Goal: Task Accomplishment & Management: Use online tool/utility

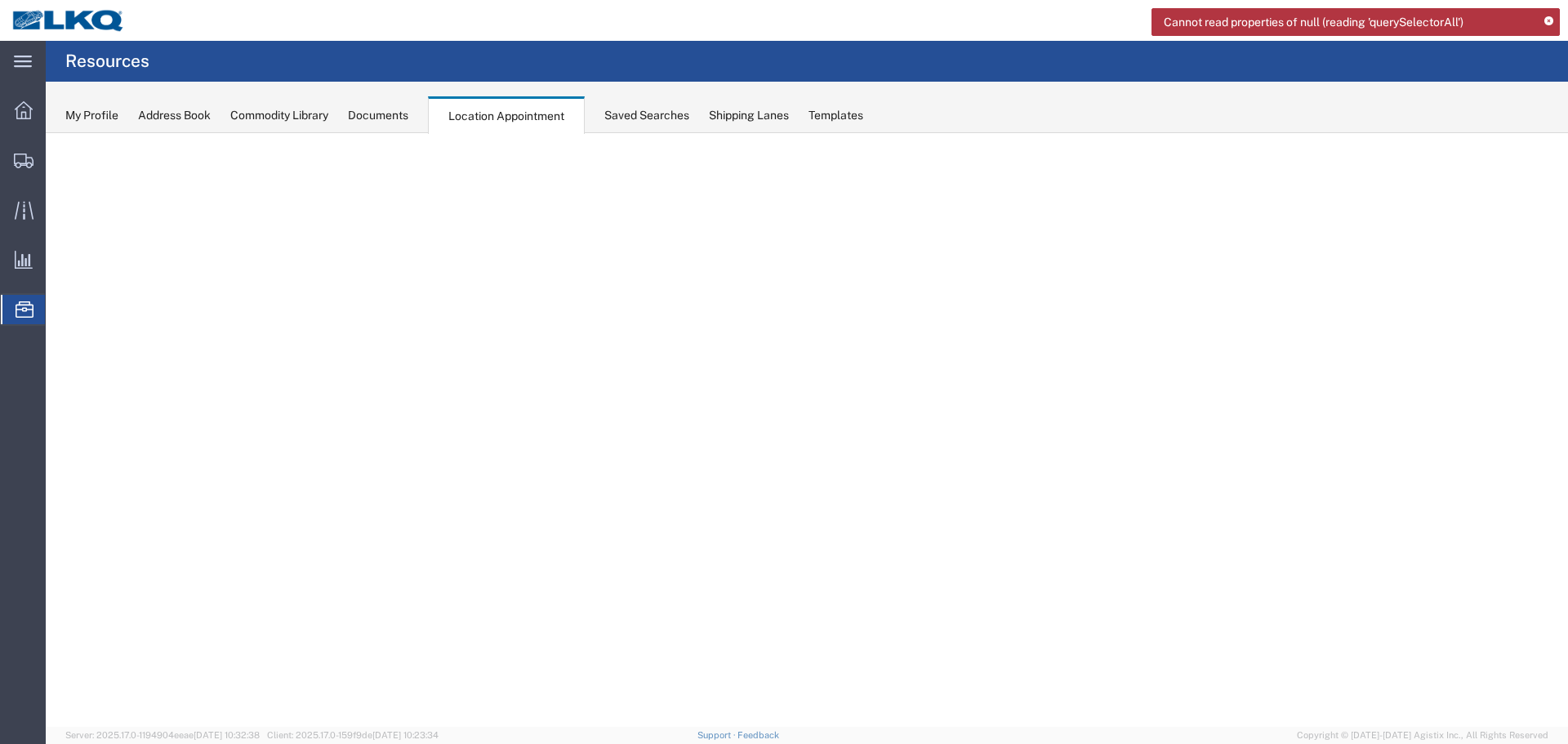
select select "27634"
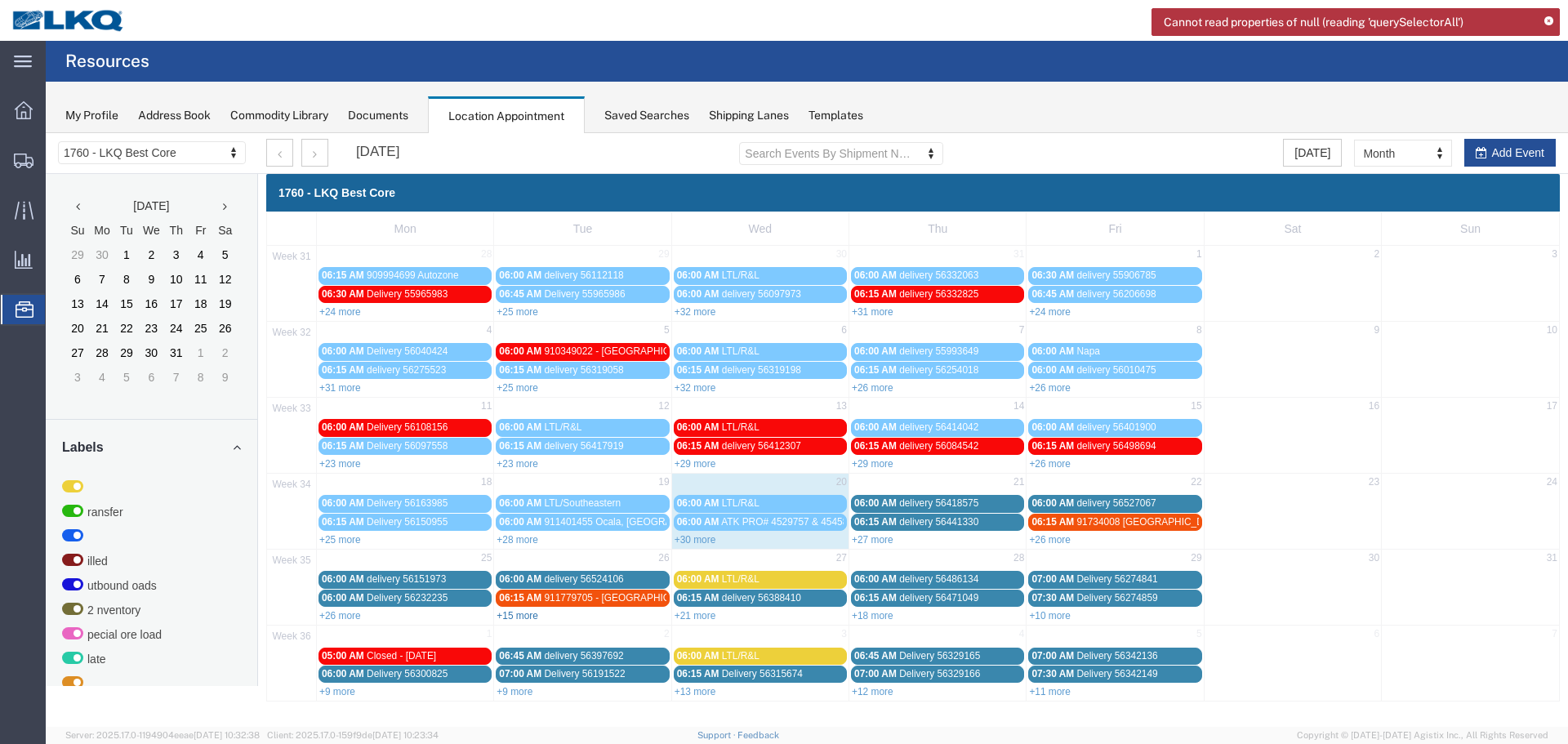
click at [513, 614] on link "+15 more" at bounding box center [517, 615] width 42 height 12
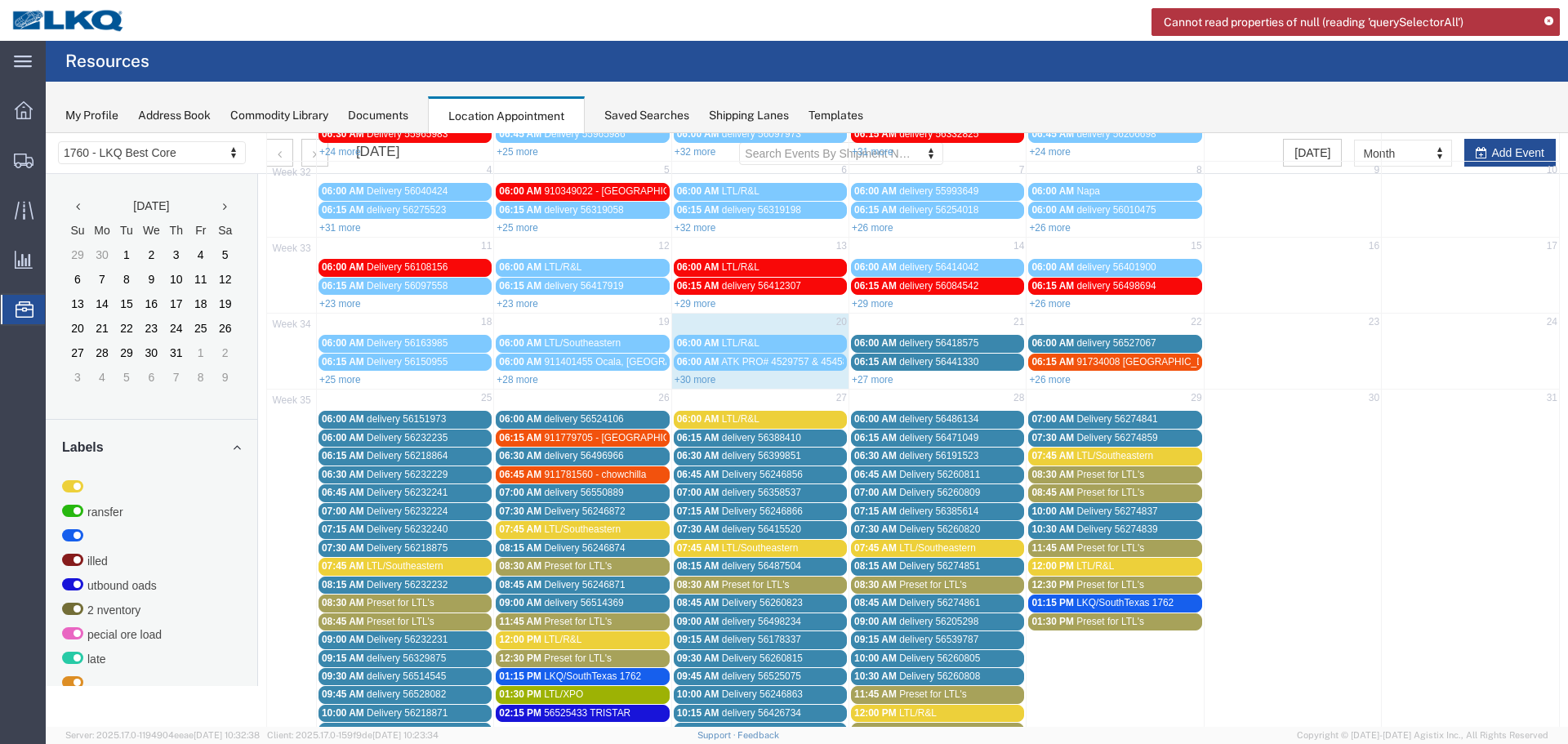
scroll to position [163, 0]
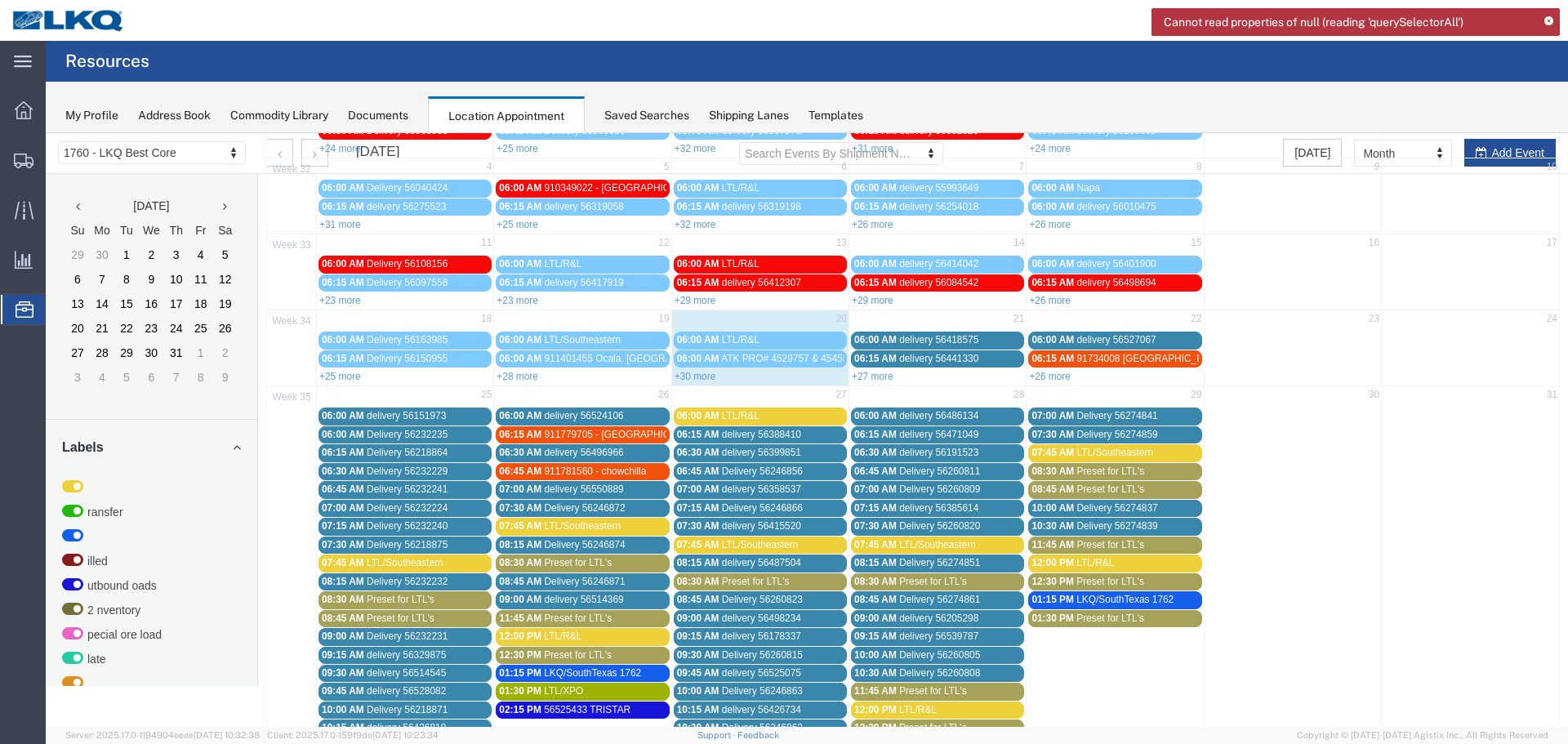
click at [579, 560] on span "Preset for LTL's" at bounding box center [578, 563] width 67 height 12
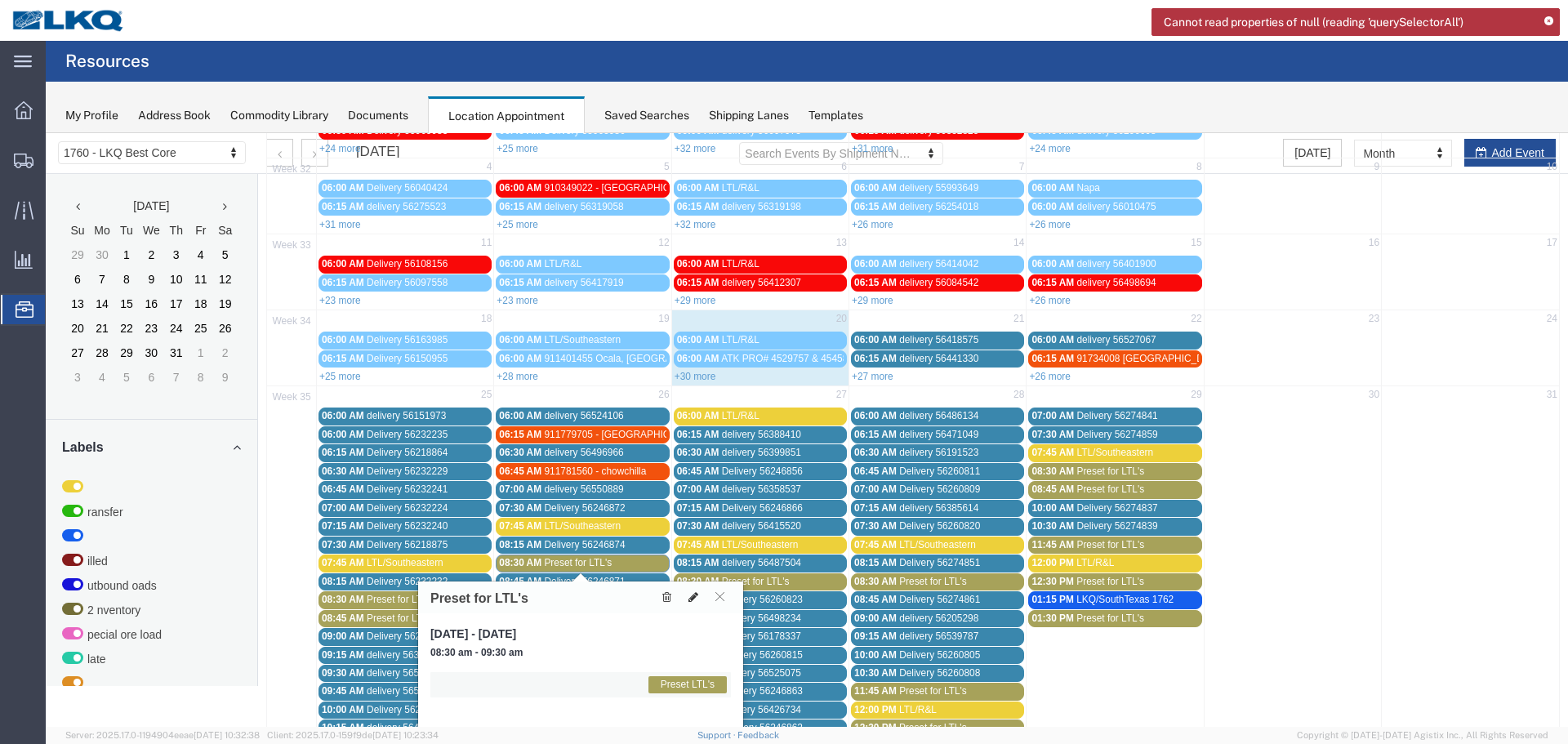
click at [690, 601] on icon at bounding box center [693, 598] width 10 height 12
select select "1"
select select "420"
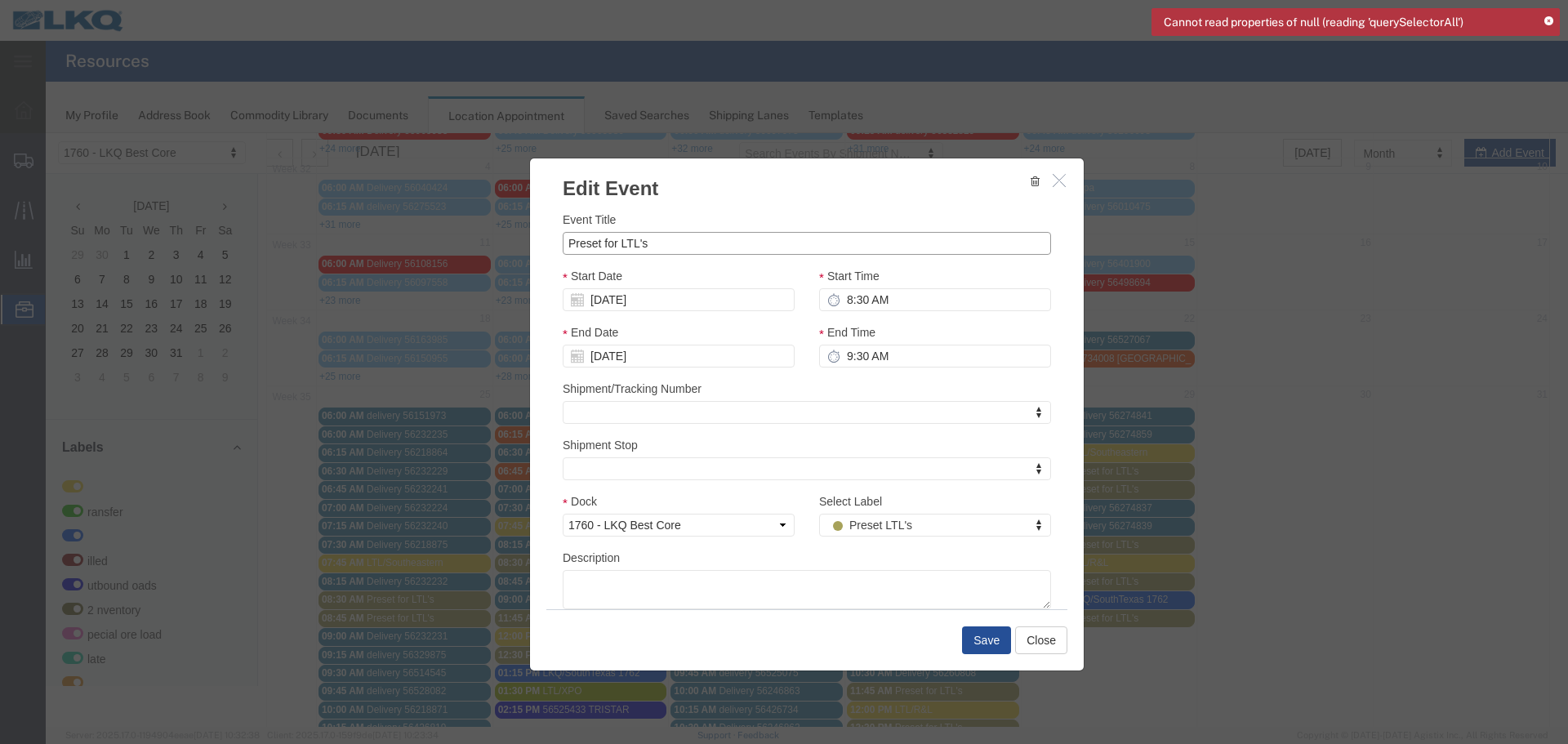
drag, startPoint x: 666, startPoint y: 239, endPoint x: 435, endPoint y: 248, distance: 231.2
click at [435, 248] on div "Edit Event Event Title Preset for LTL's Start Date [DATE] Start Time 8:30 AM En…" at bounding box center [806, 430] width 1522 height 594
type input "LTL/[PERSON_NAME]"
click at [654, 583] on textarea "Description" at bounding box center [807, 590] width 489 height 40
paste textarea "AUTOZONE DC PL81628 295-4827505 9 AUTOZONE DC PL81636 295-4827506 2"
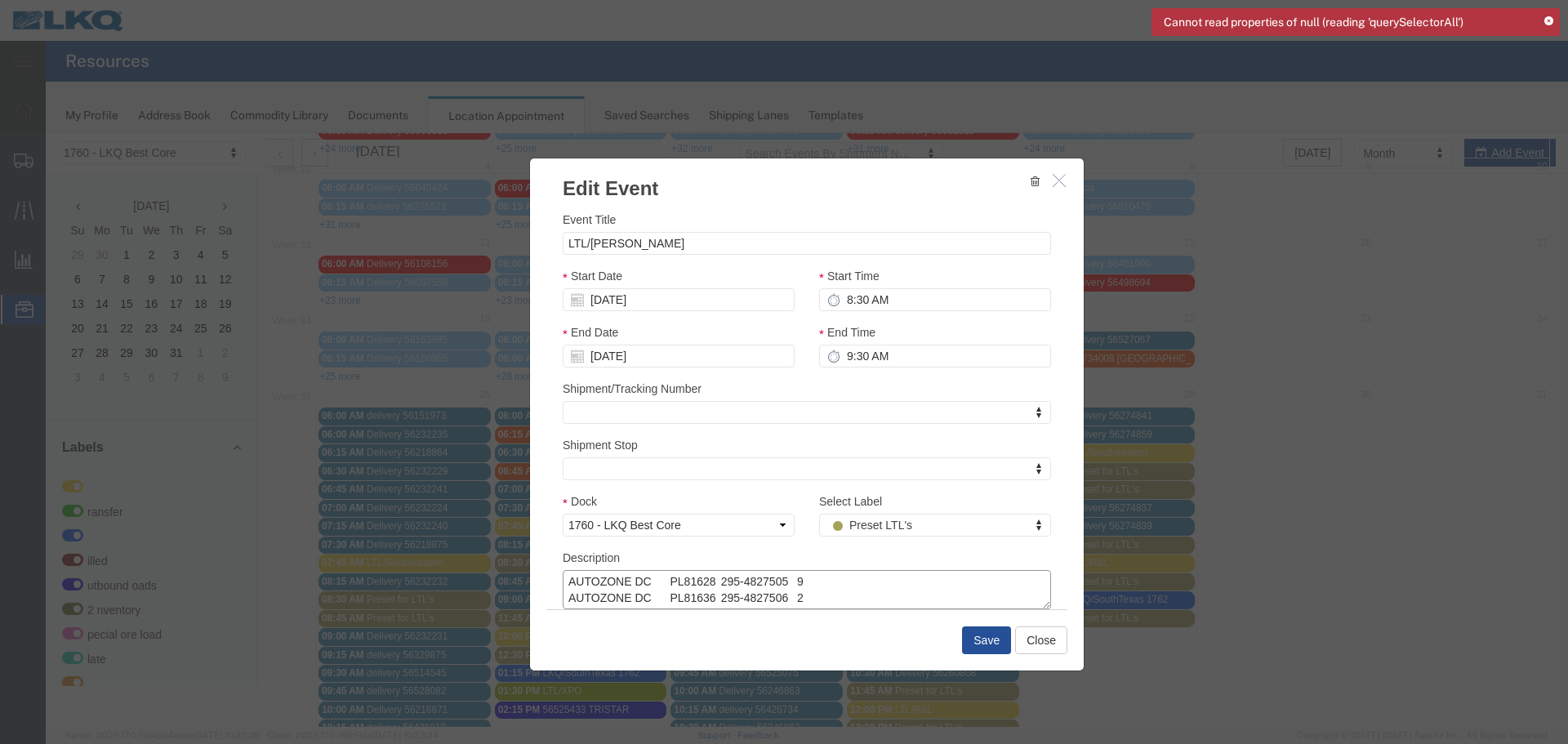
type textarea "AUTOZONE DC PL81628 295-4827505 9 AUTOZONE DC PL81636 295-4827506 2"
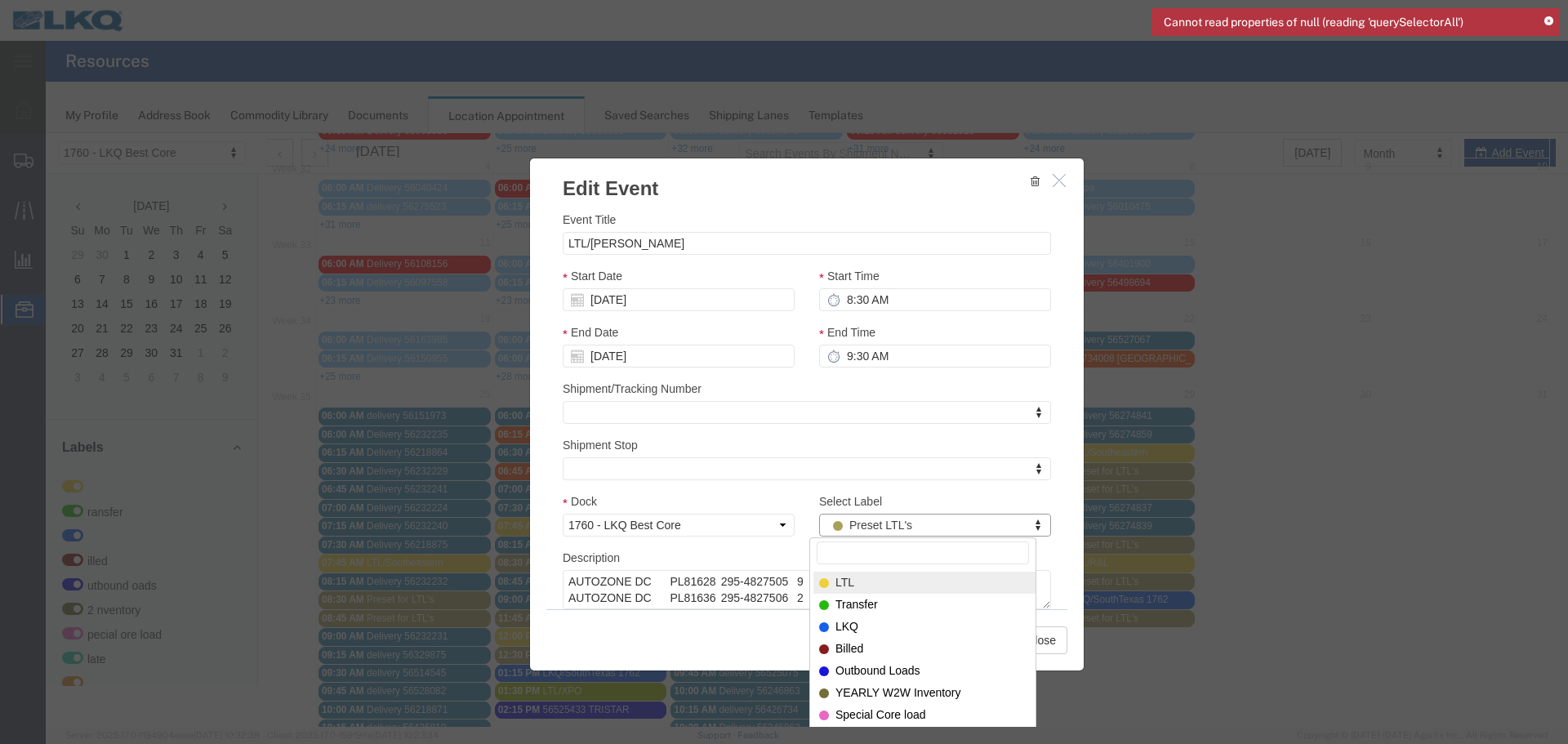
select select "25"
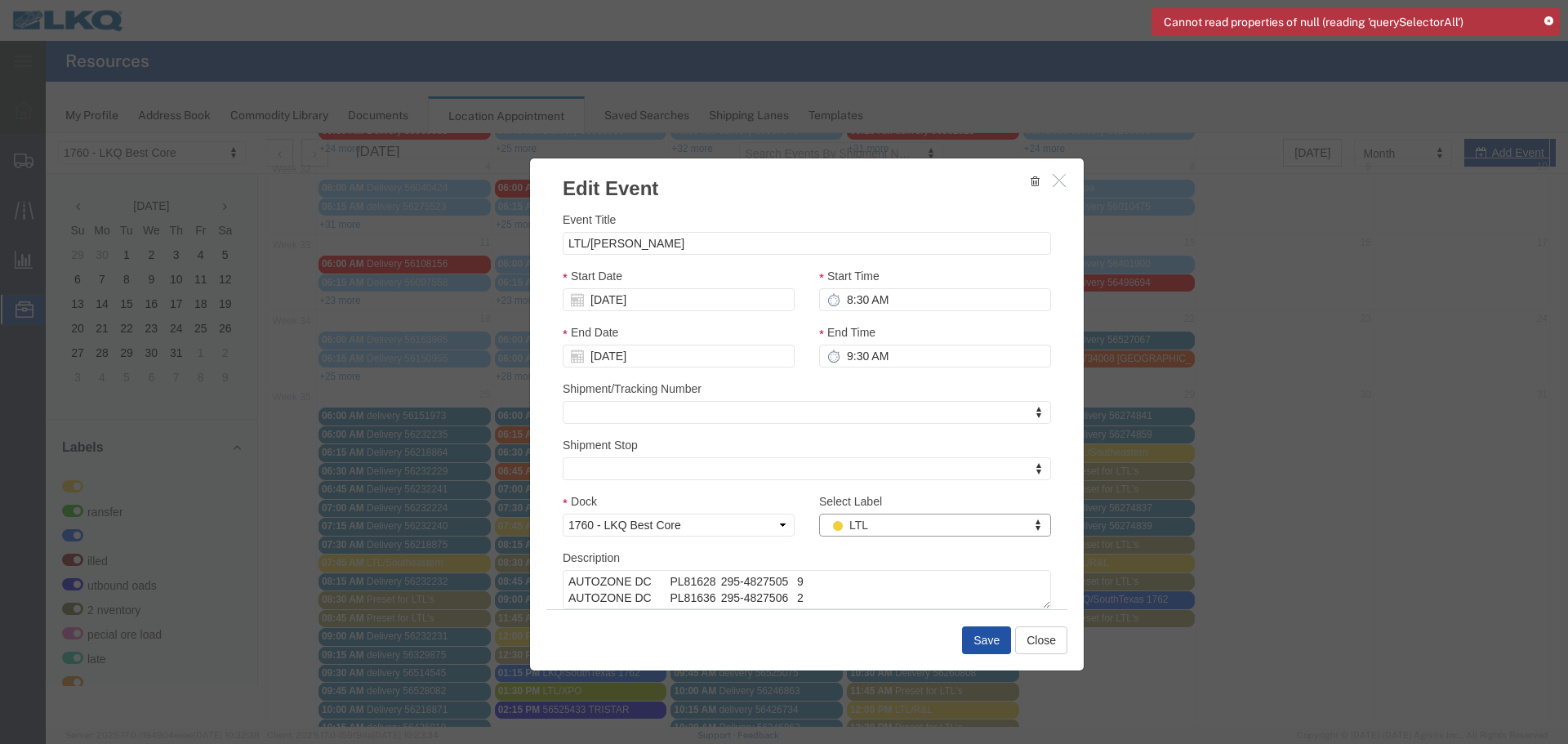
drag, startPoint x: 969, startPoint y: 634, endPoint x: 968, endPoint y: 620, distance: 14.0
click at [970, 635] on button "Save" at bounding box center [986, 640] width 49 height 28
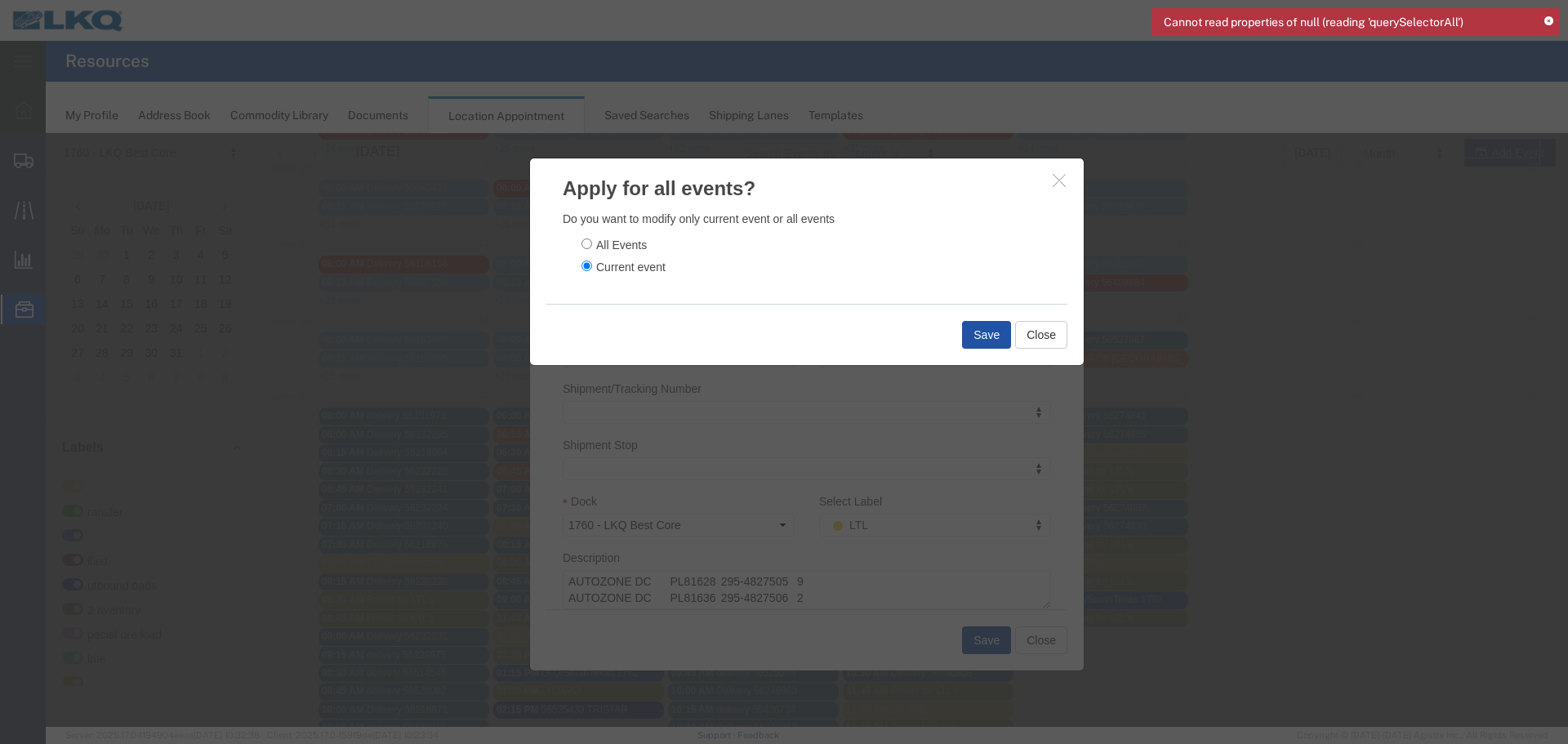
click at [972, 329] on button "Save" at bounding box center [986, 334] width 49 height 28
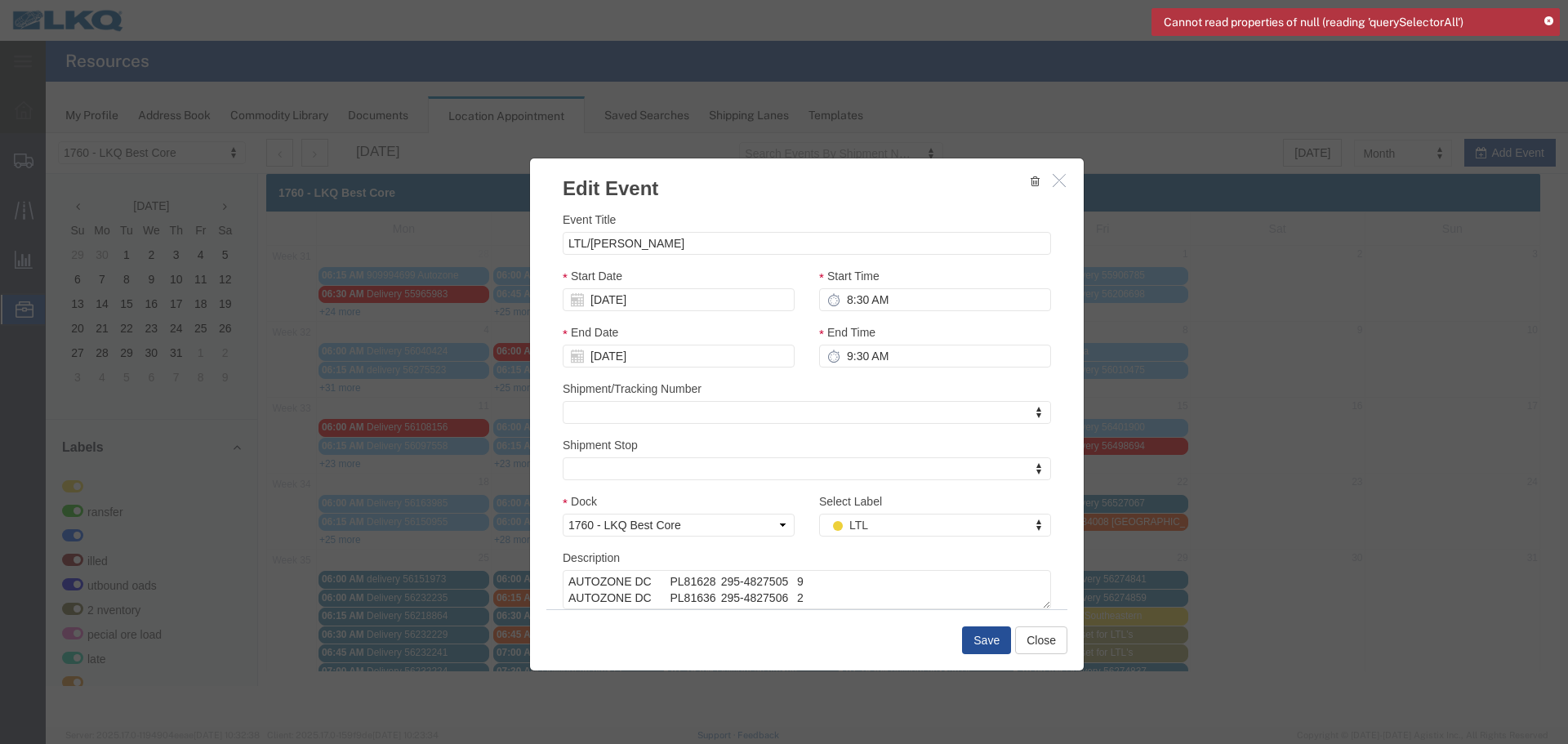
scroll to position [0, 0]
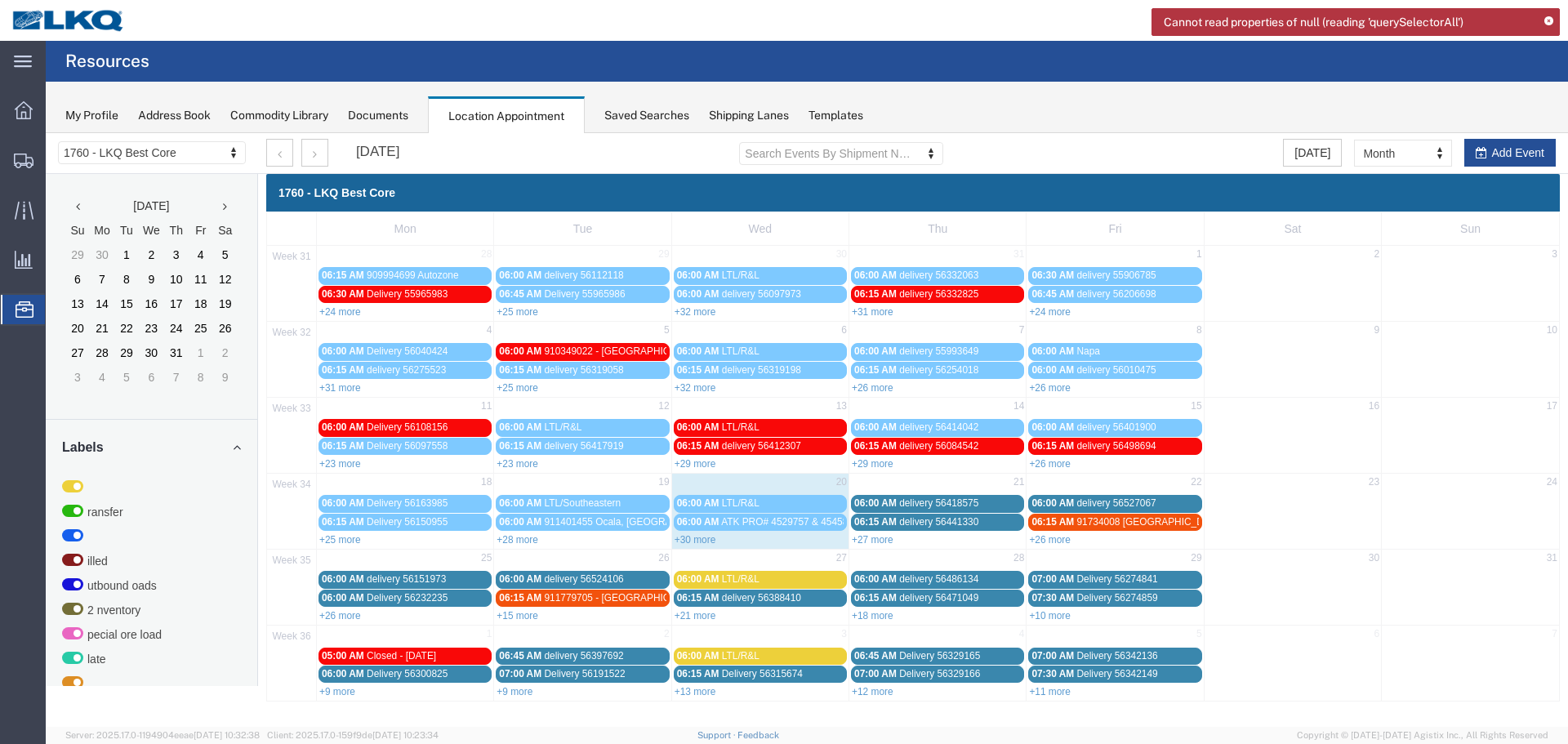
click at [1043, 540] on link "+26 more" at bounding box center [1050, 540] width 42 height 12
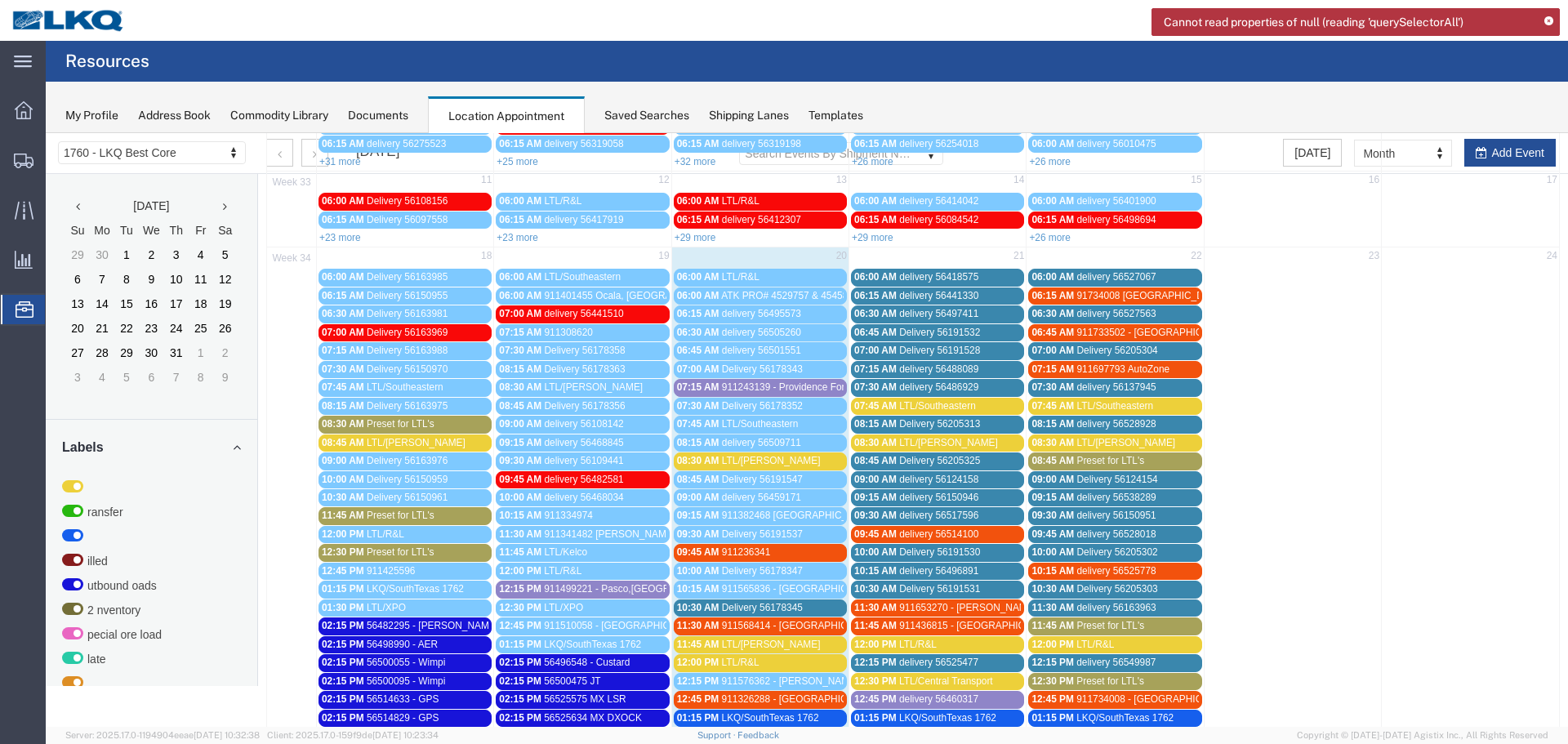
scroll to position [326, 0]
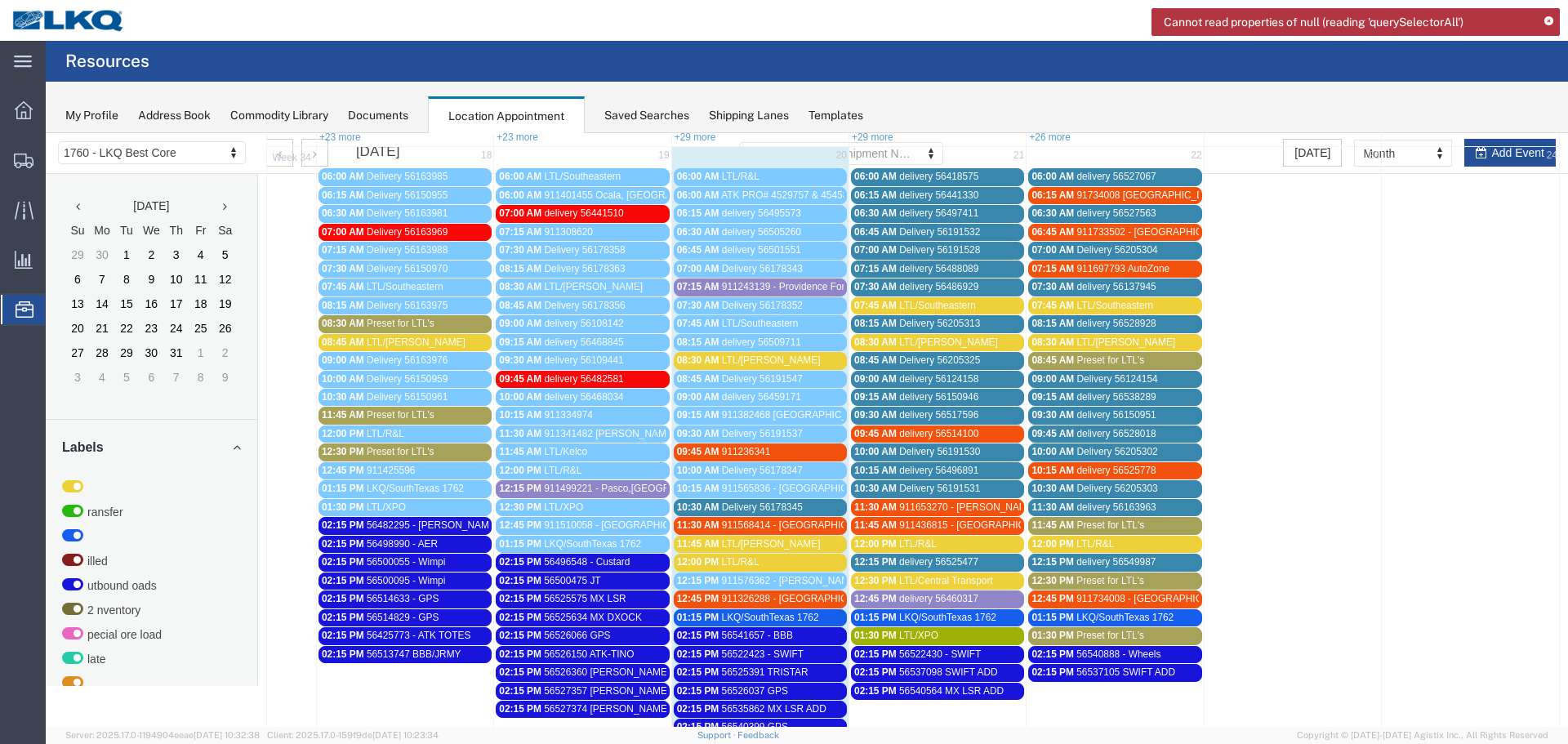
click at [1119, 357] on span "Preset for LTL's" at bounding box center [1110, 360] width 67 height 12
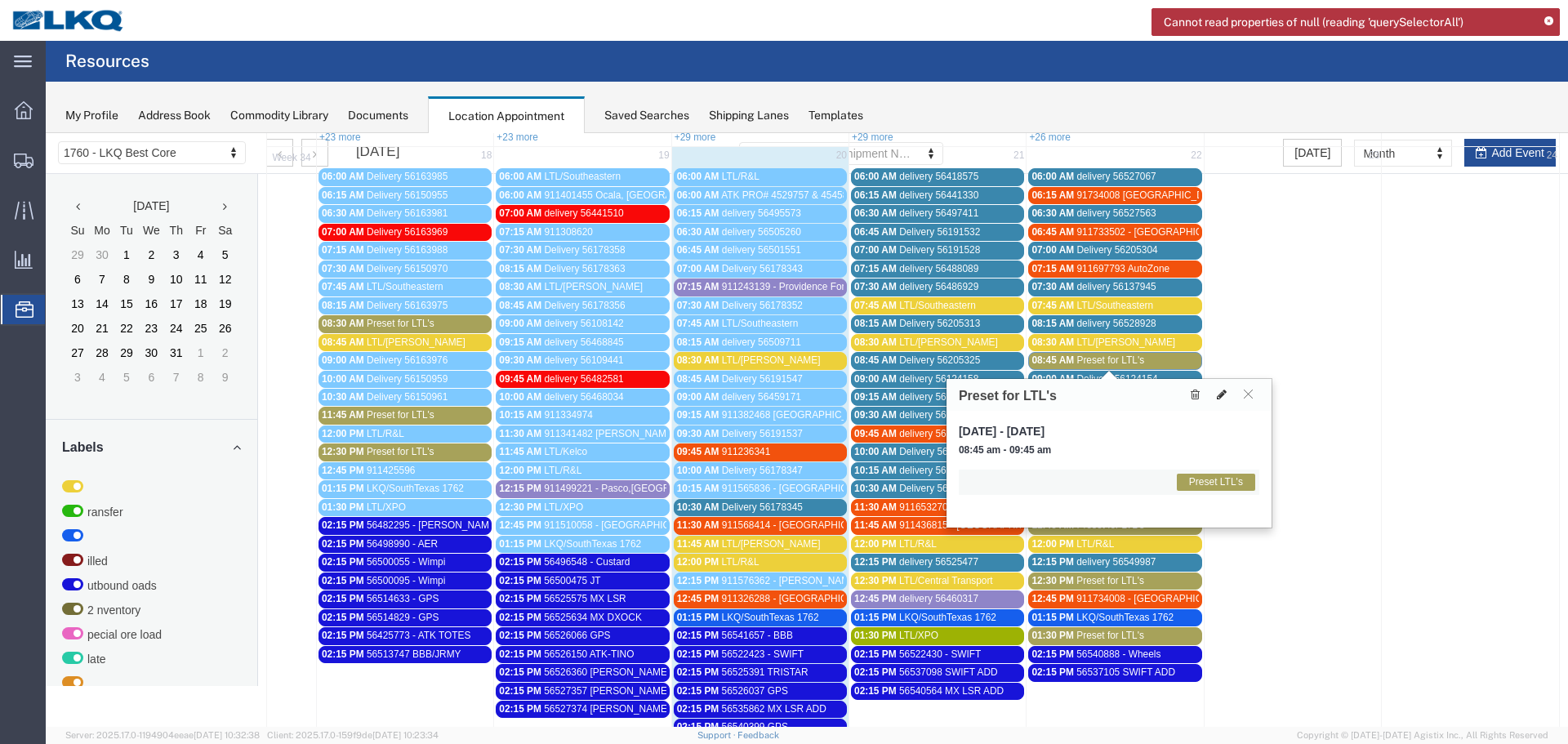
click at [1222, 394] on icon at bounding box center [1222, 395] width 10 height 12
select select "1"
select select "420"
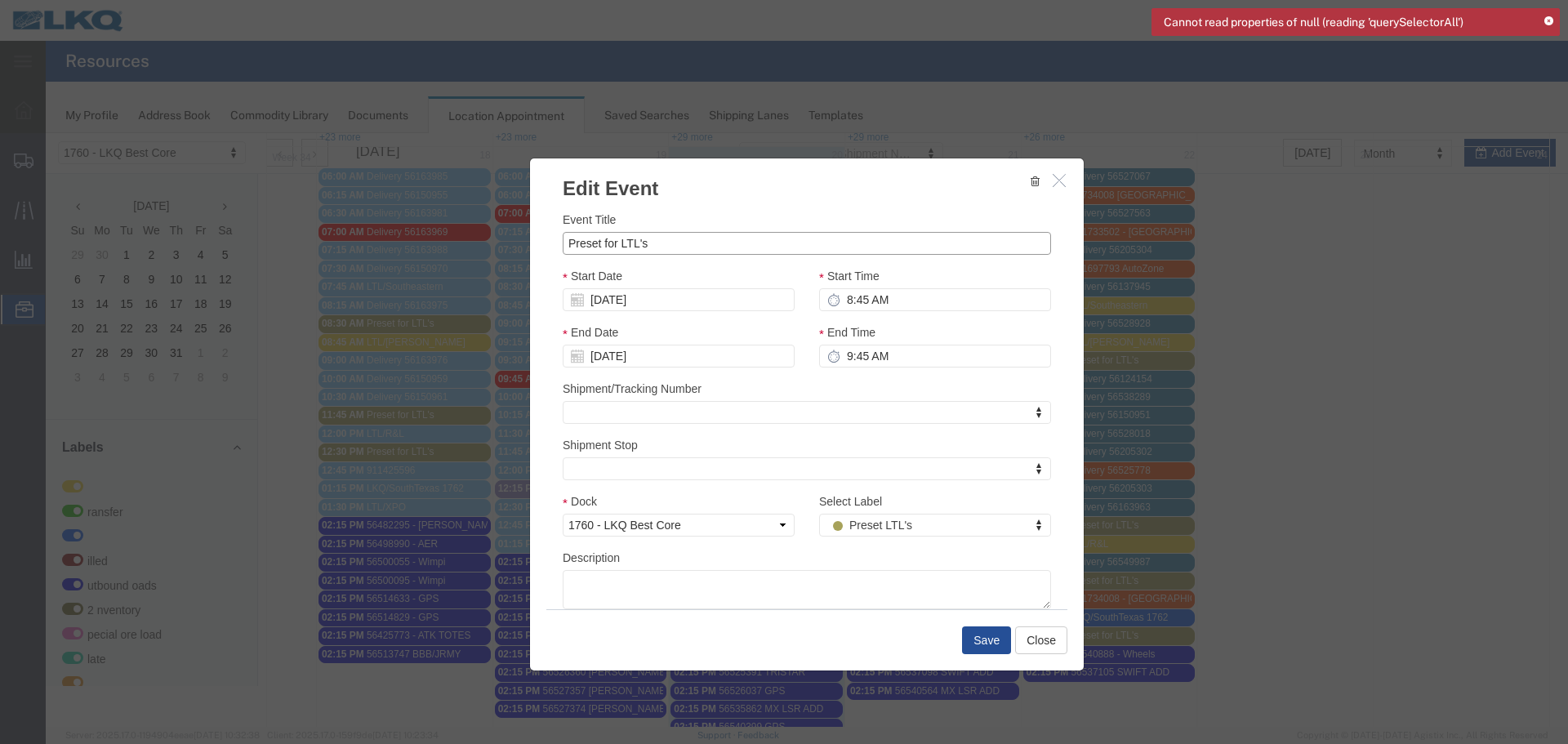
drag, startPoint x: 684, startPoint y: 249, endPoint x: 506, endPoint y: 240, distance: 178.2
click at [507, 240] on div "Edit Event Event Title Preset for LTL's Start Date [DATE] Start Time 8:45 AM En…" at bounding box center [806, 430] width 1522 height 594
type input "LTL/[PERSON_NAME]"
type input "f"
select select "180"
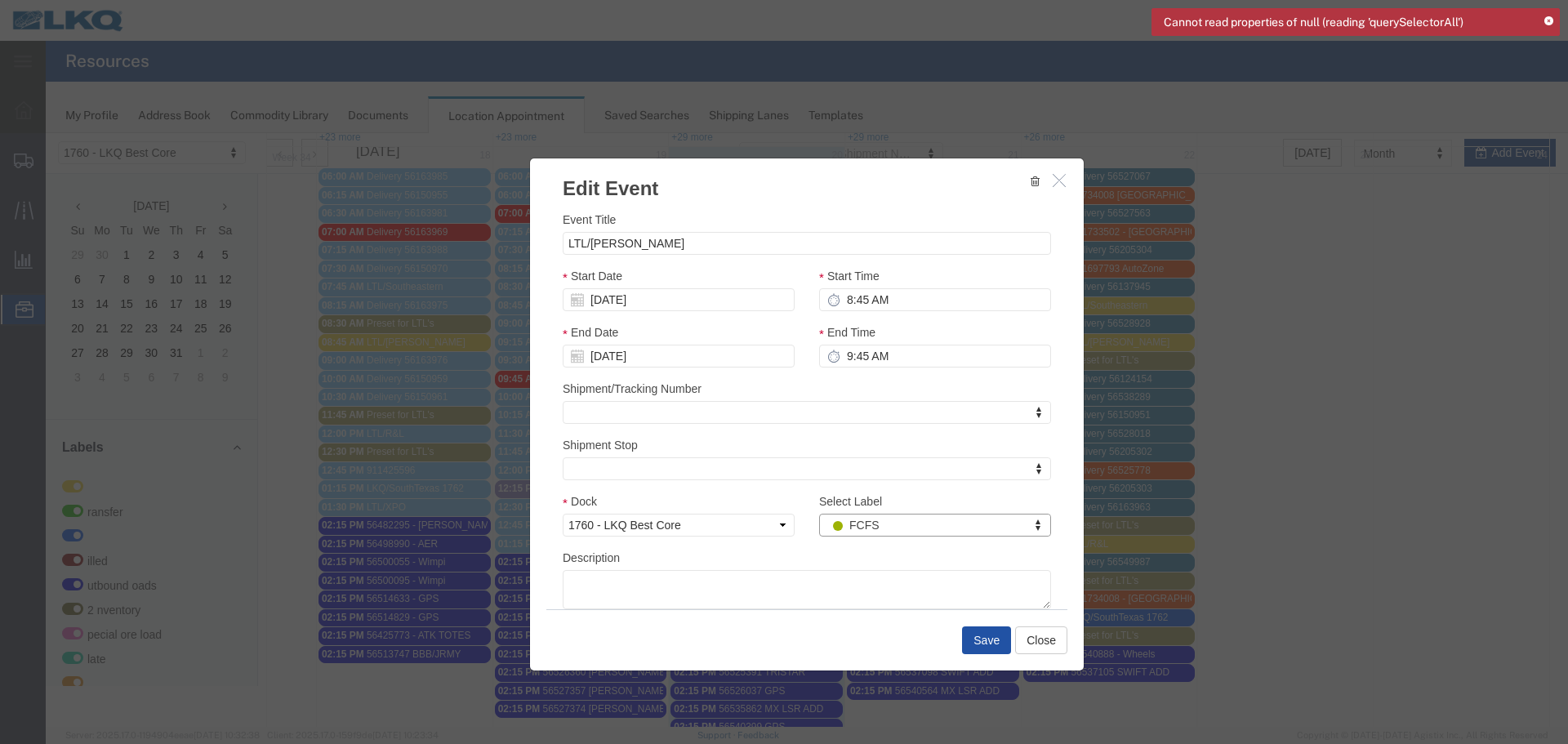
click at [981, 638] on button "Save" at bounding box center [986, 640] width 49 height 28
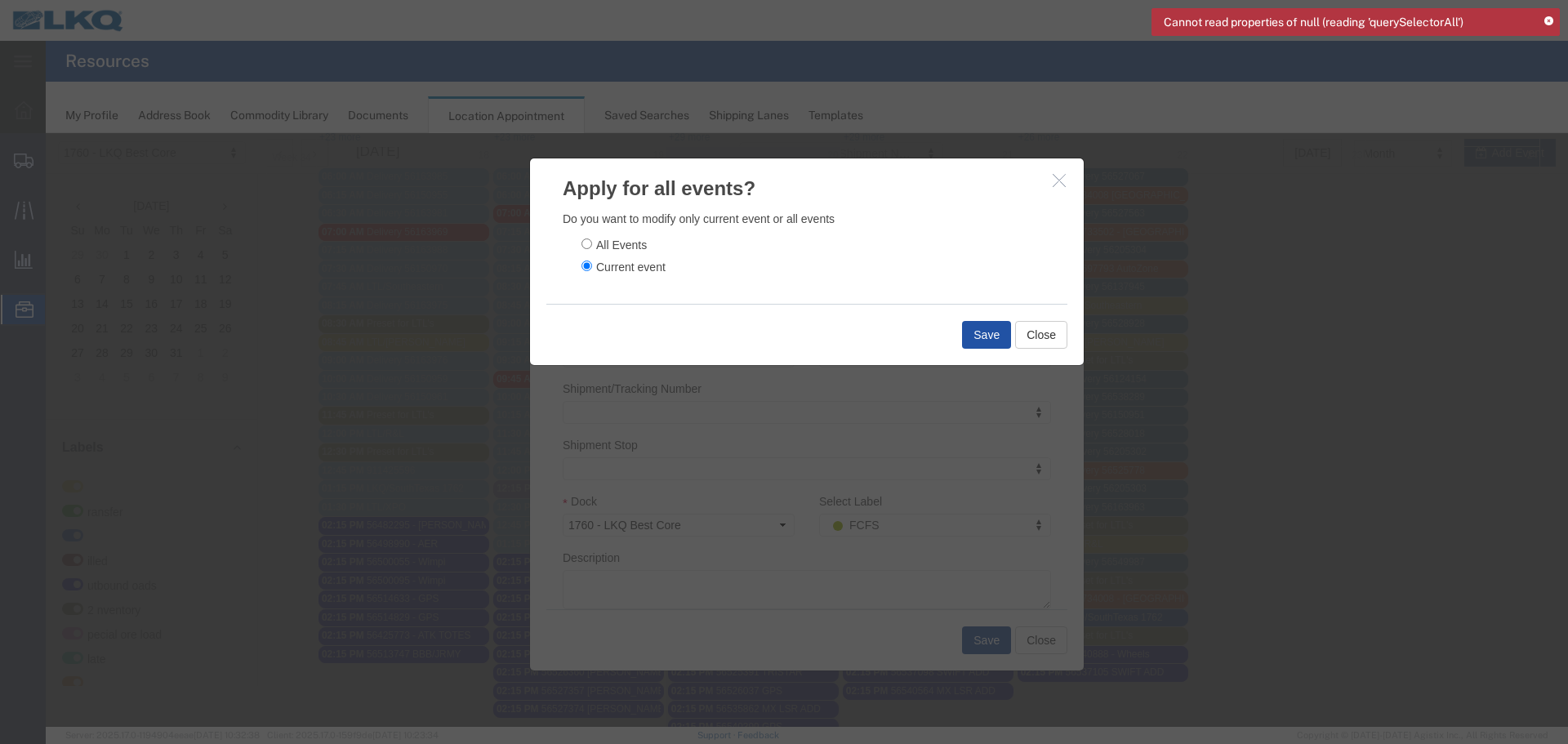
click at [997, 333] on button "Save" at bounding box center [986, 334] width 49 height 28
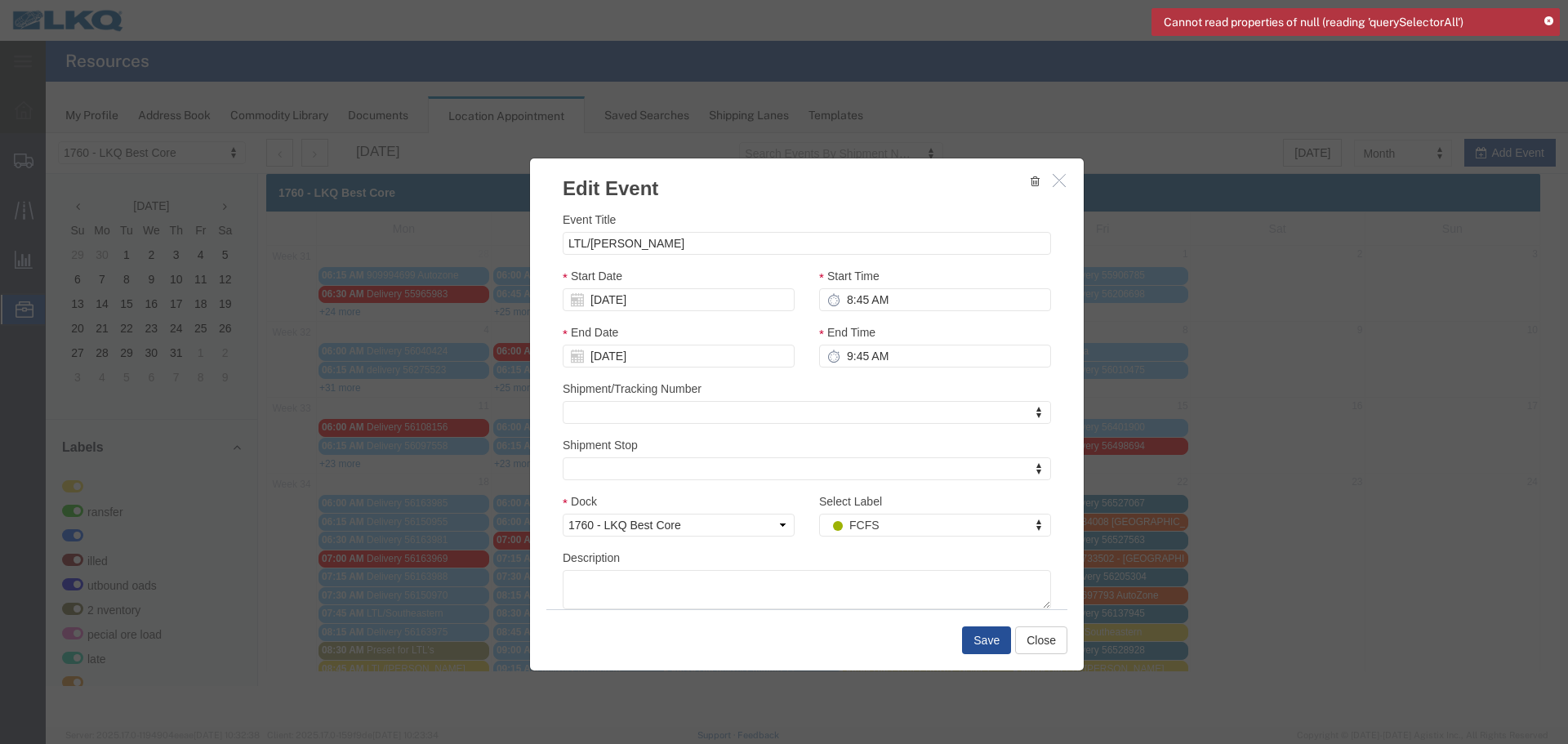
scroll to position [0, 0]
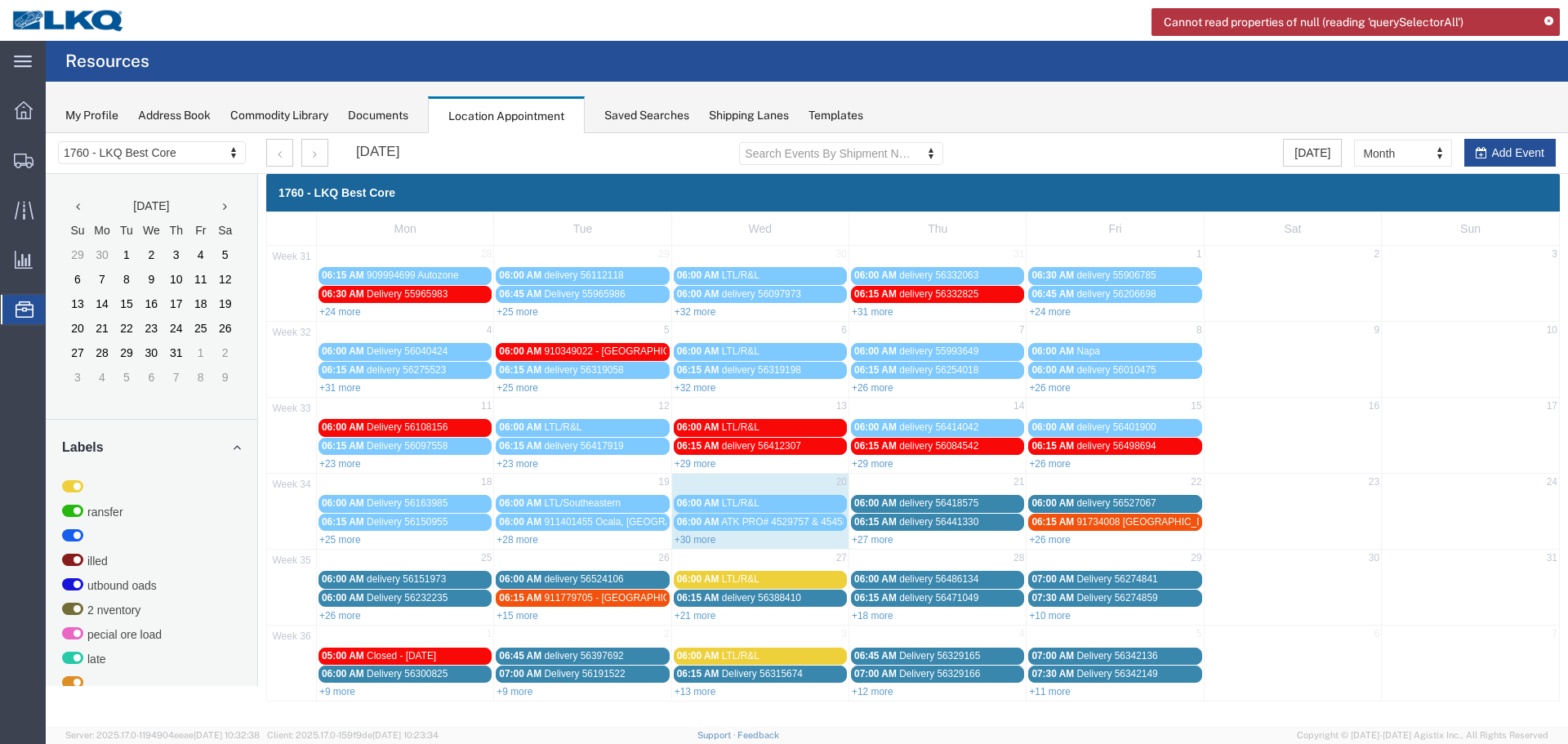
click at [1546, 20] on icon at bounding box center [1548, 21] width 9 height 9
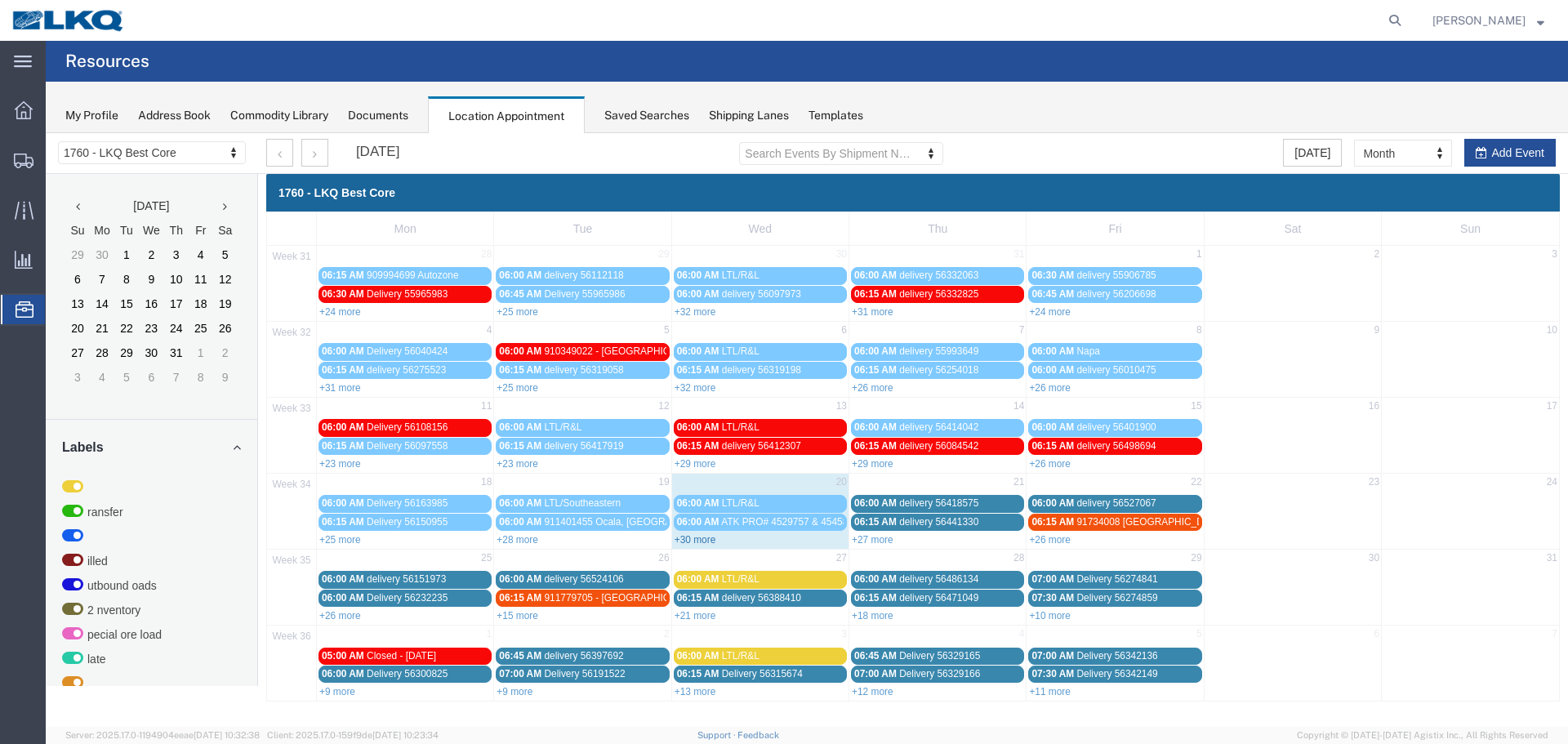
click at [688, 541] on link "+30 more" at bounding box center [695, 540] width 42 height 12
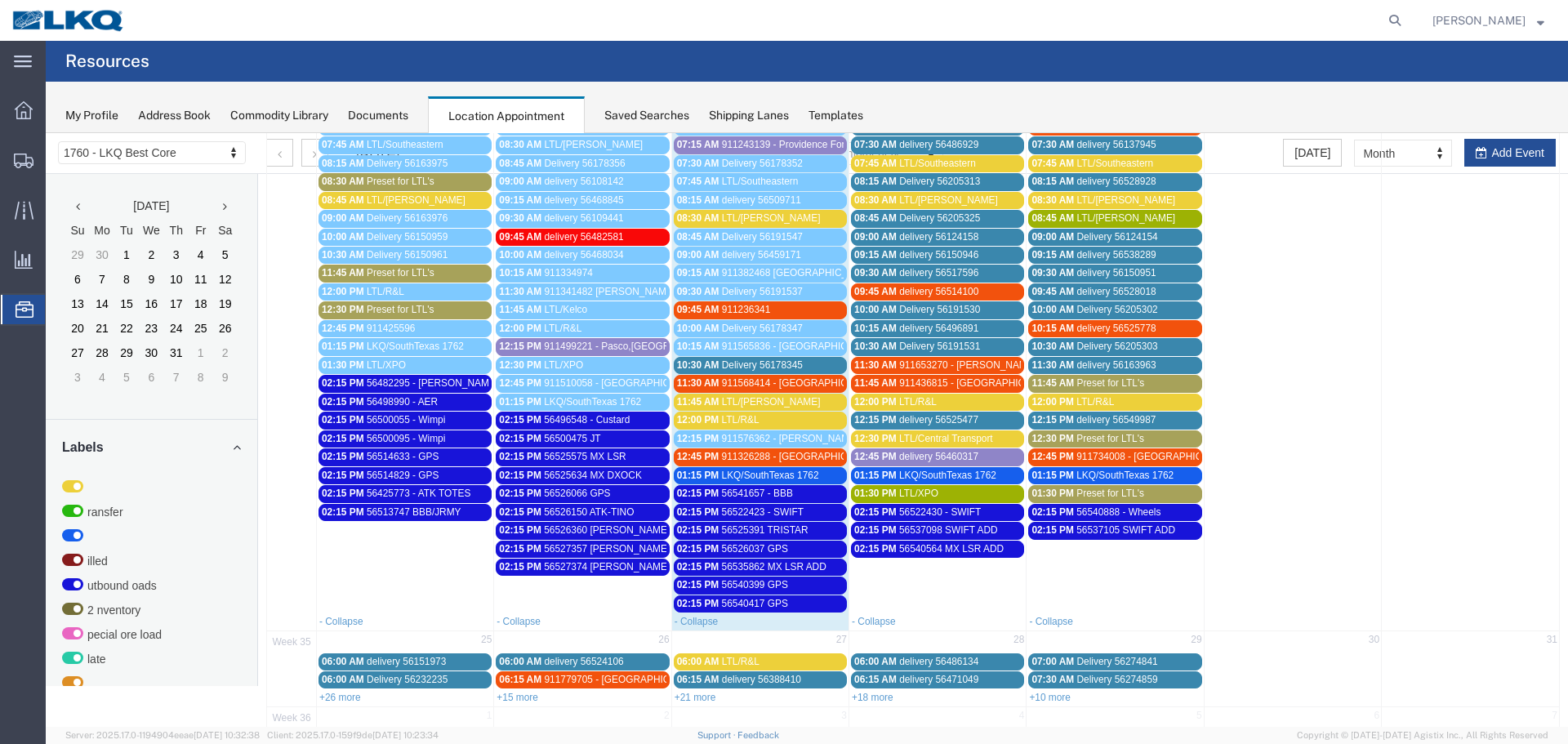
scroll to position [490, 0]
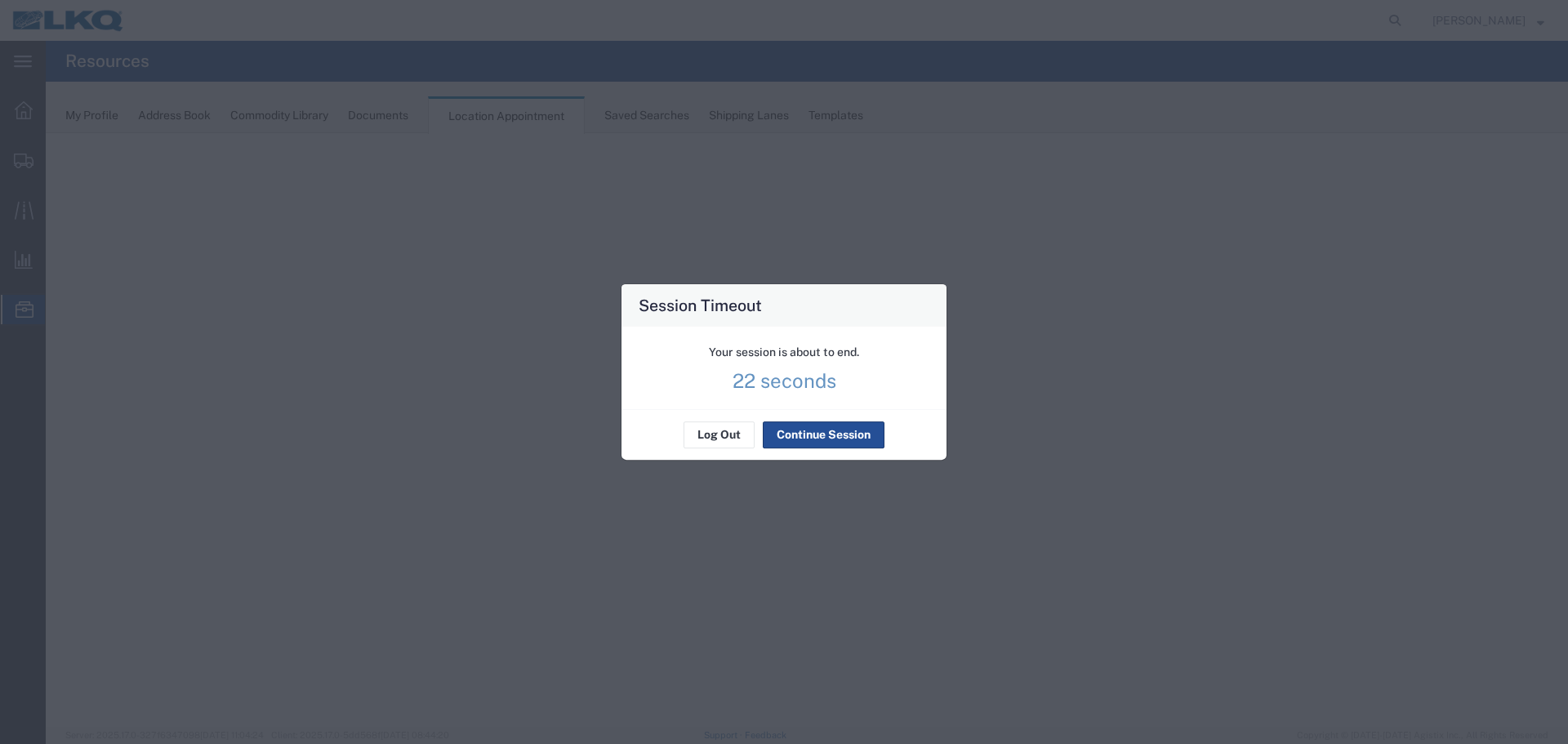
select select "27634"
